Goal: Task Accomplishment & Management: Manage account settings

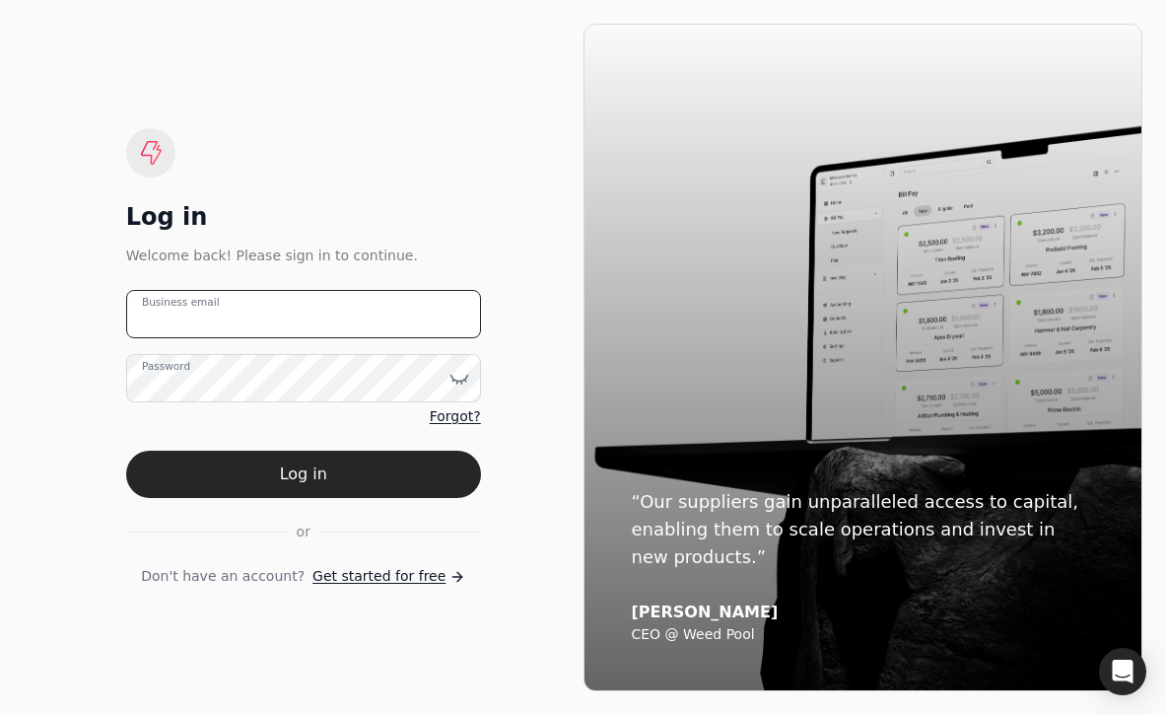
click at [368, 314] on email "Business email" at bounding box center [303, 314] width 355 height 48
type email "[EMAIL_ADDRESS][DOMAIN_NAME]"
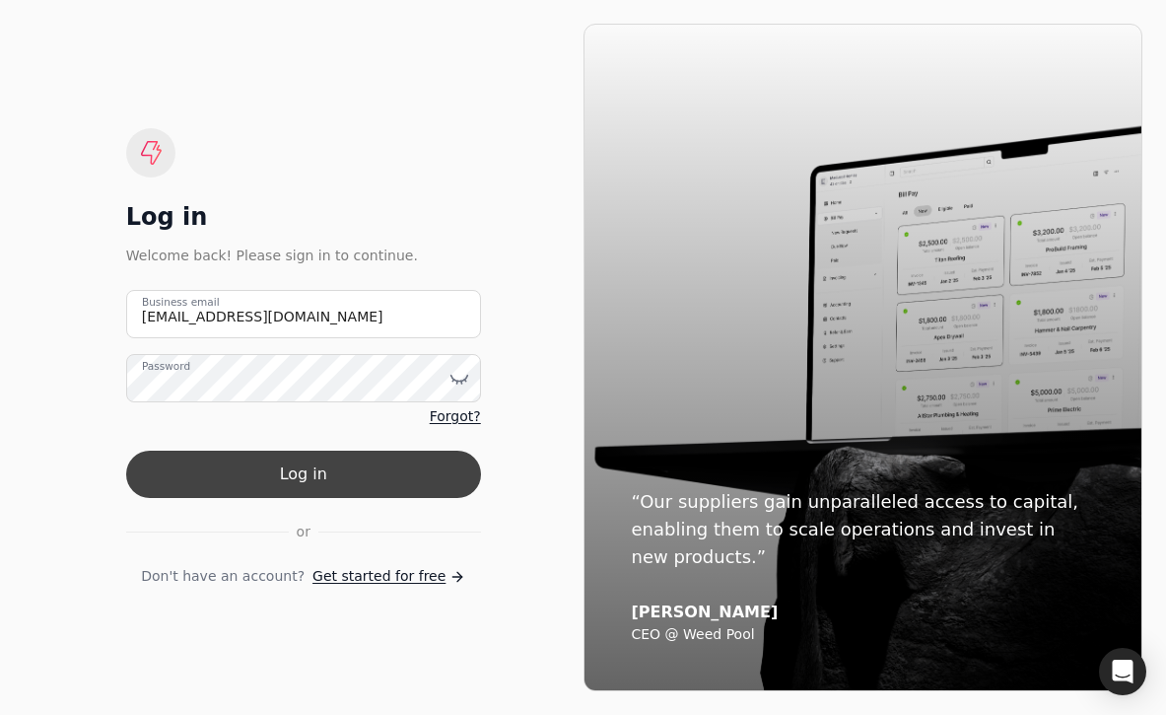
click at [368, 458] on button "Log in" at bounding box center [303, 473] width 355 height 47
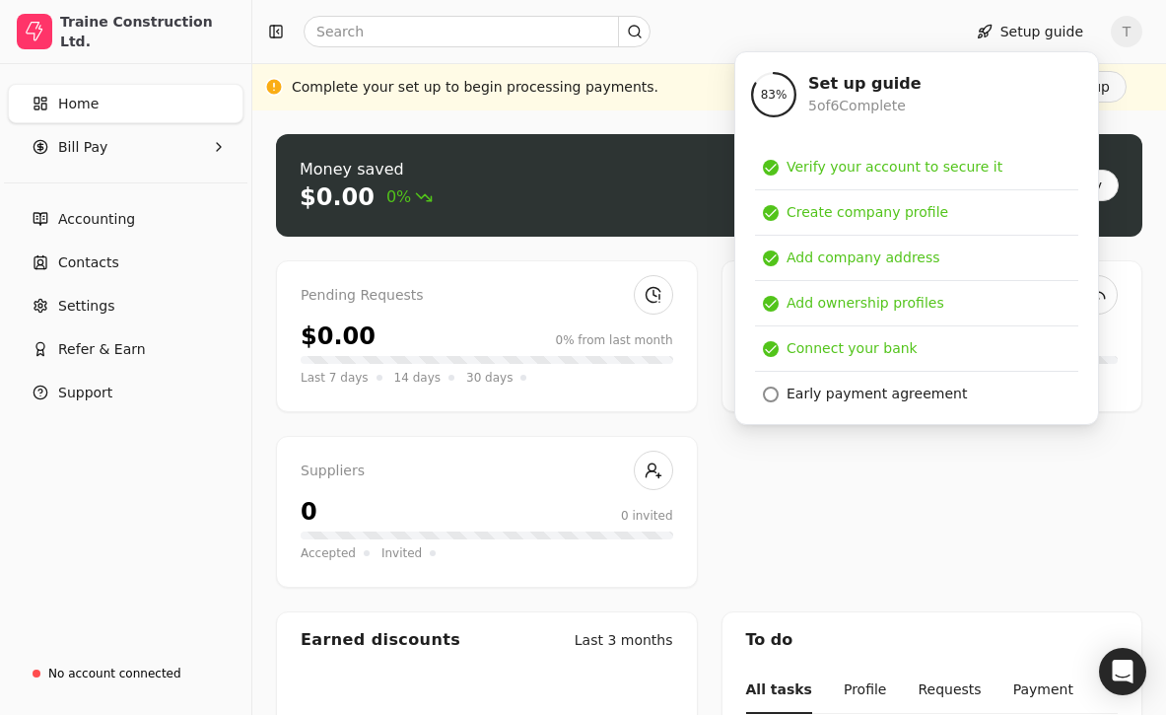
click at [930, 479] on div "Pending Requests $0.00 0% from last month Last 7 days 14 days 30 days Due to Qu…" at bounding box center [709, 423] width 866 height 327
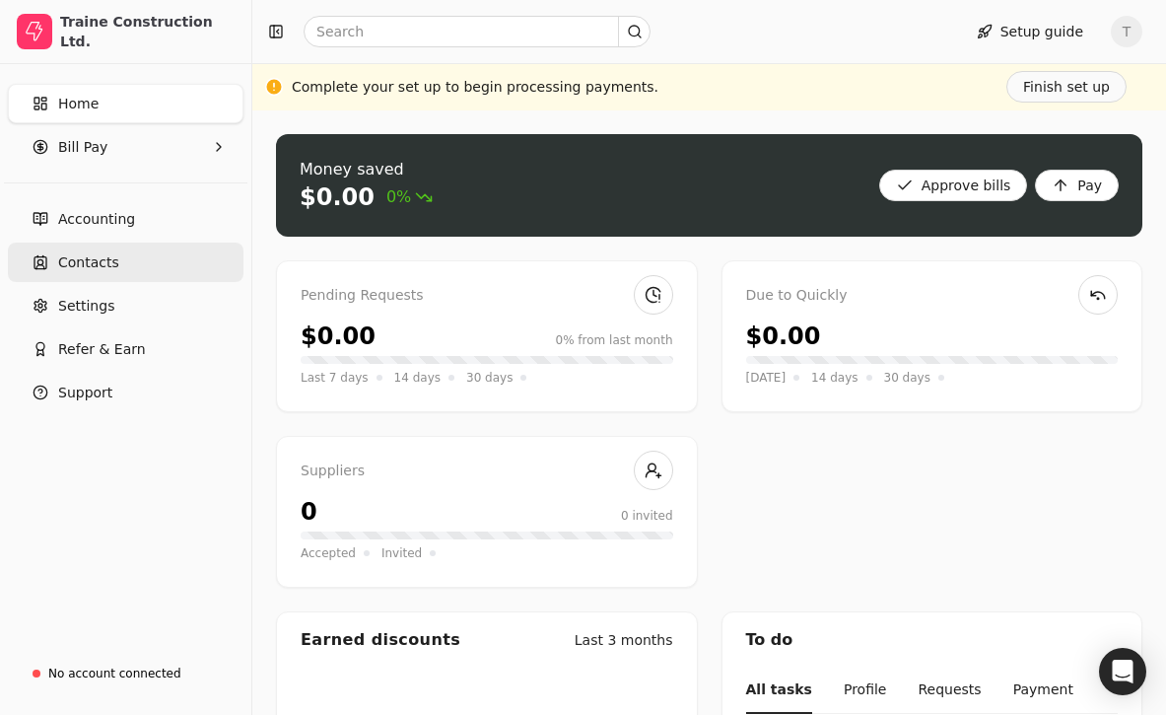
click at [142, 247] on link "Contacts" at bounding box center [126, 261] width 236 height 39
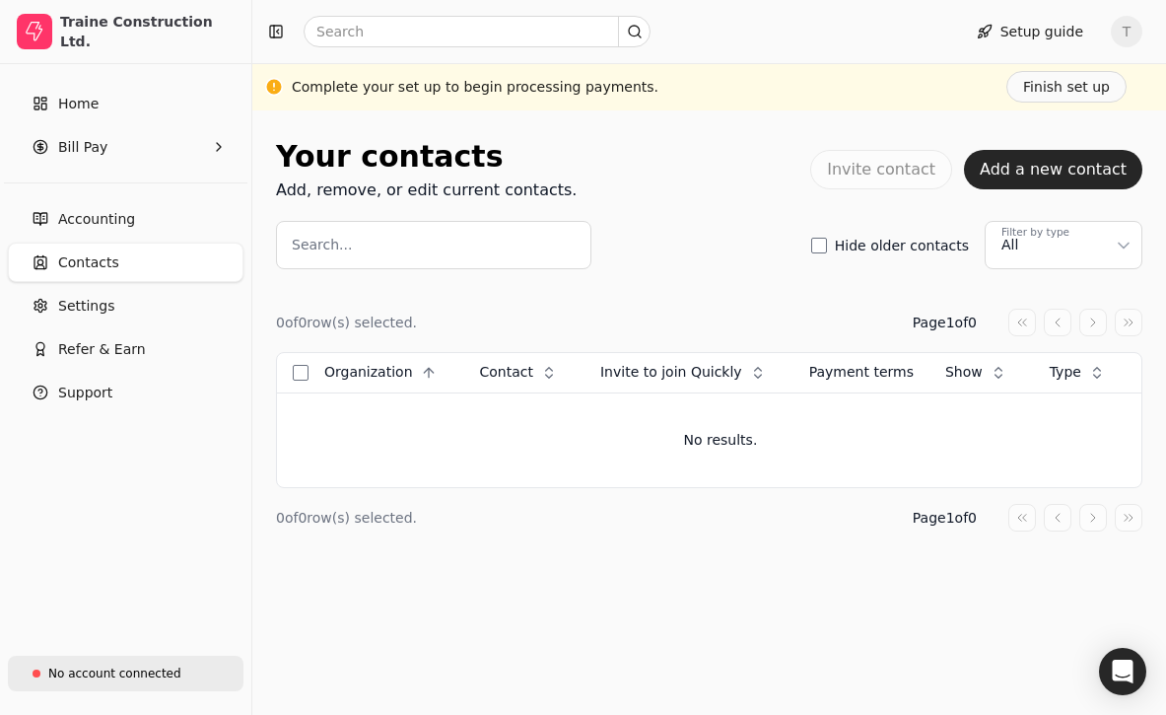
click at [132, 674] on div "No account connected" at bounding box center [114, 673] width 133 height 18
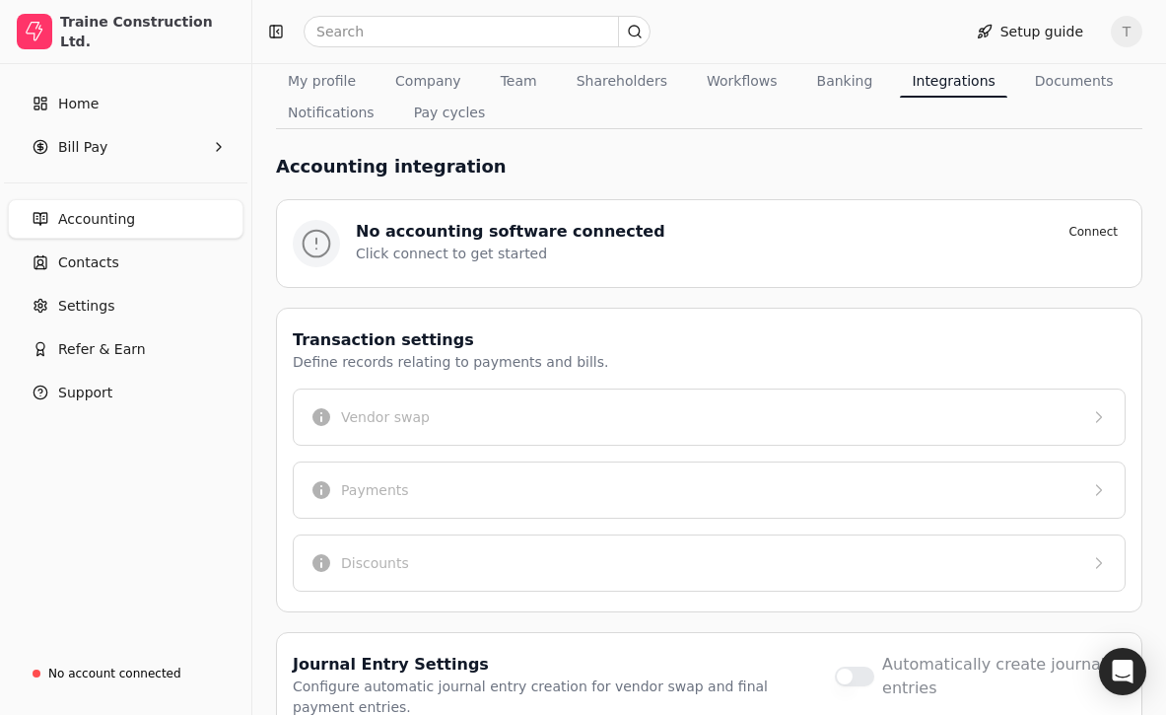
scroll to position [154, 0]
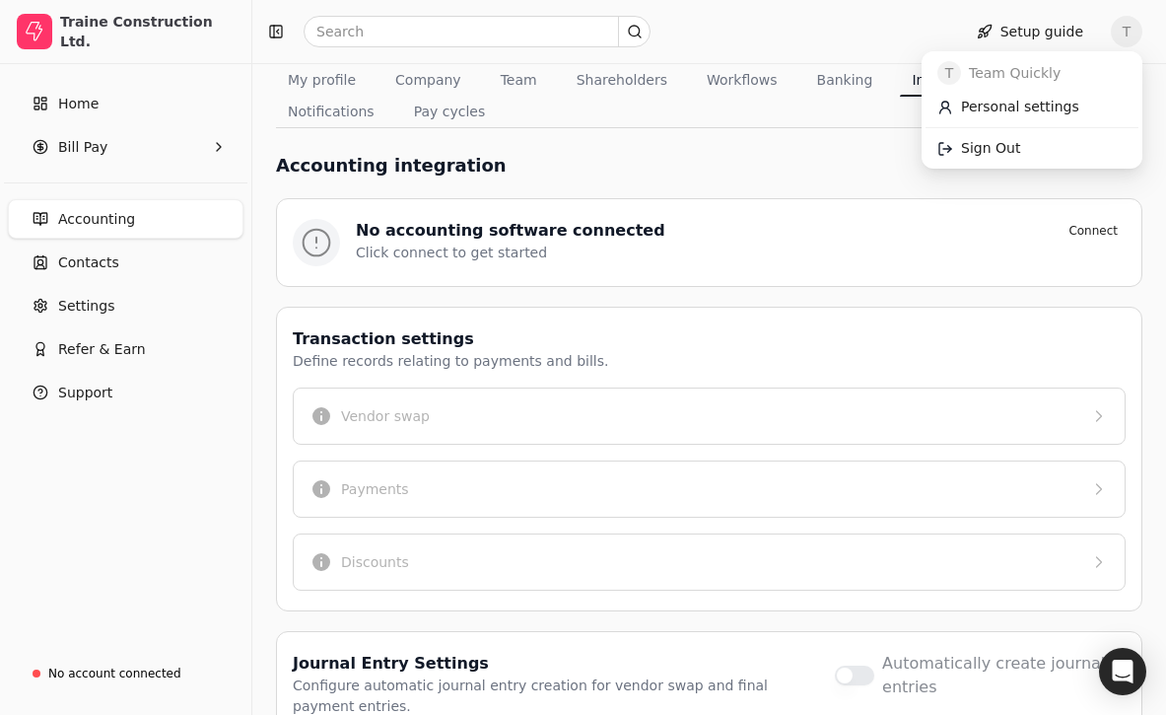
click at [1131, 34] on span "T" at bounding box center [1127, 32] width 32 height 32
click at [1039, 161] on link "Sign Out" at bounding box center [1031, 148] width 213 height 33
